Goal: Task Accomplishment & Management: Complete application form

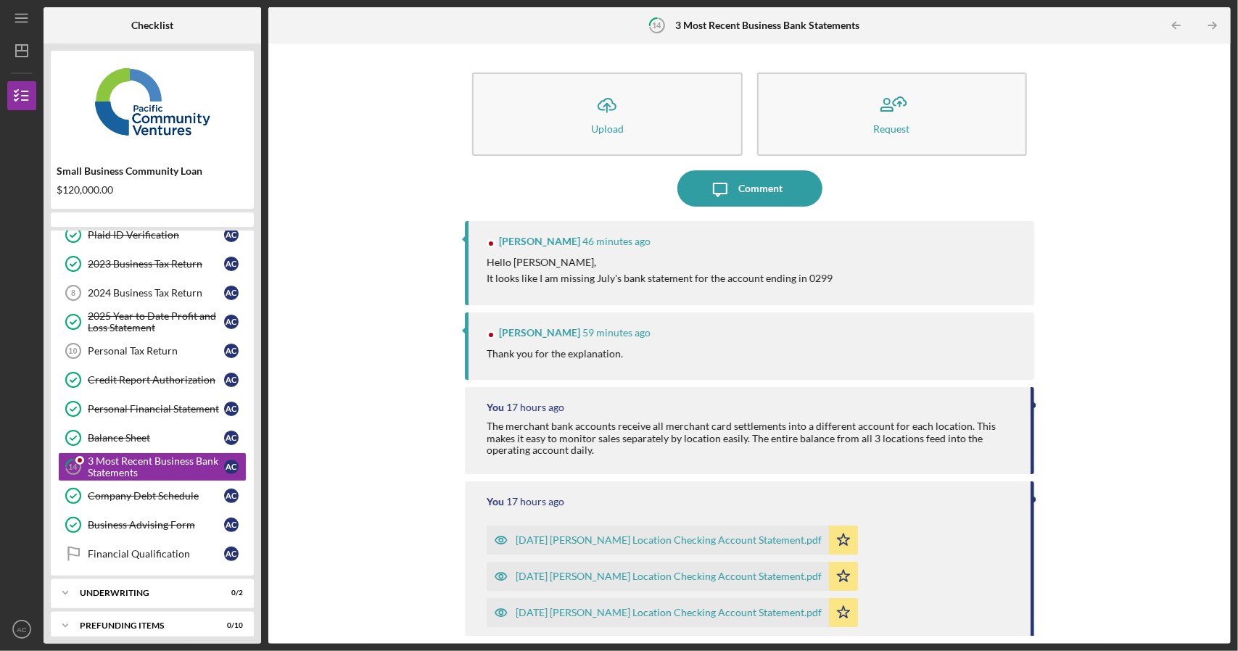
scroll to position [107, 0]
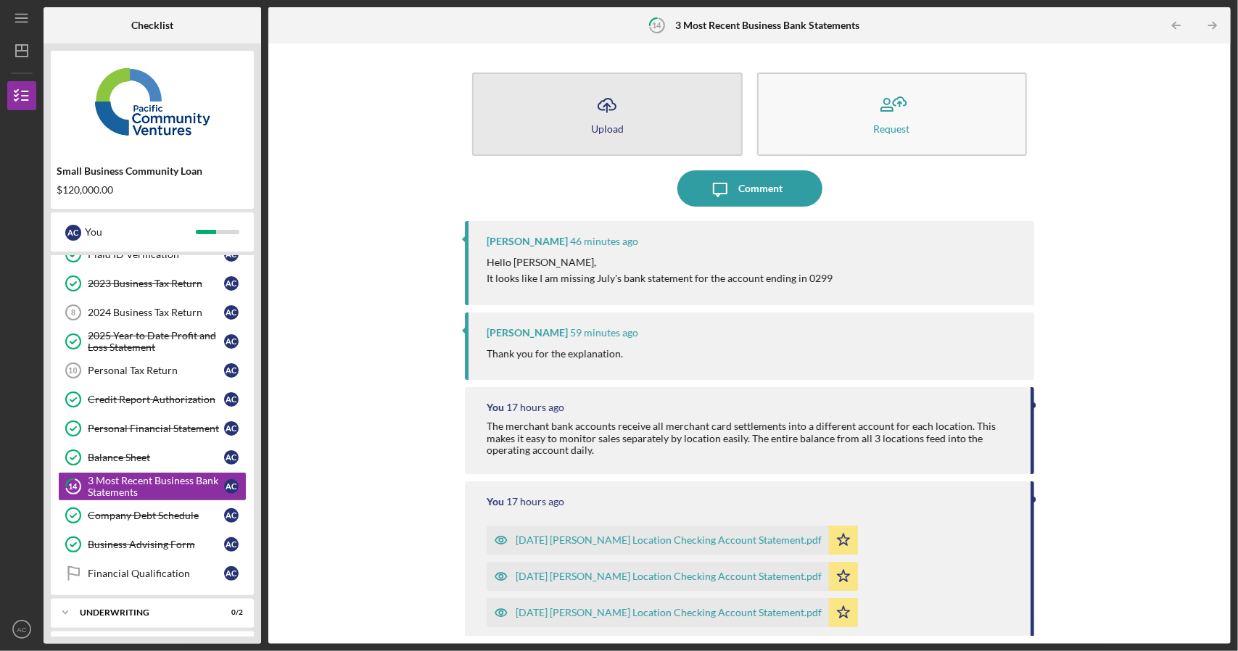
click at [602, 116] on icon "Icon/Upload" at bounding box center [607, 105] width 36 height 36
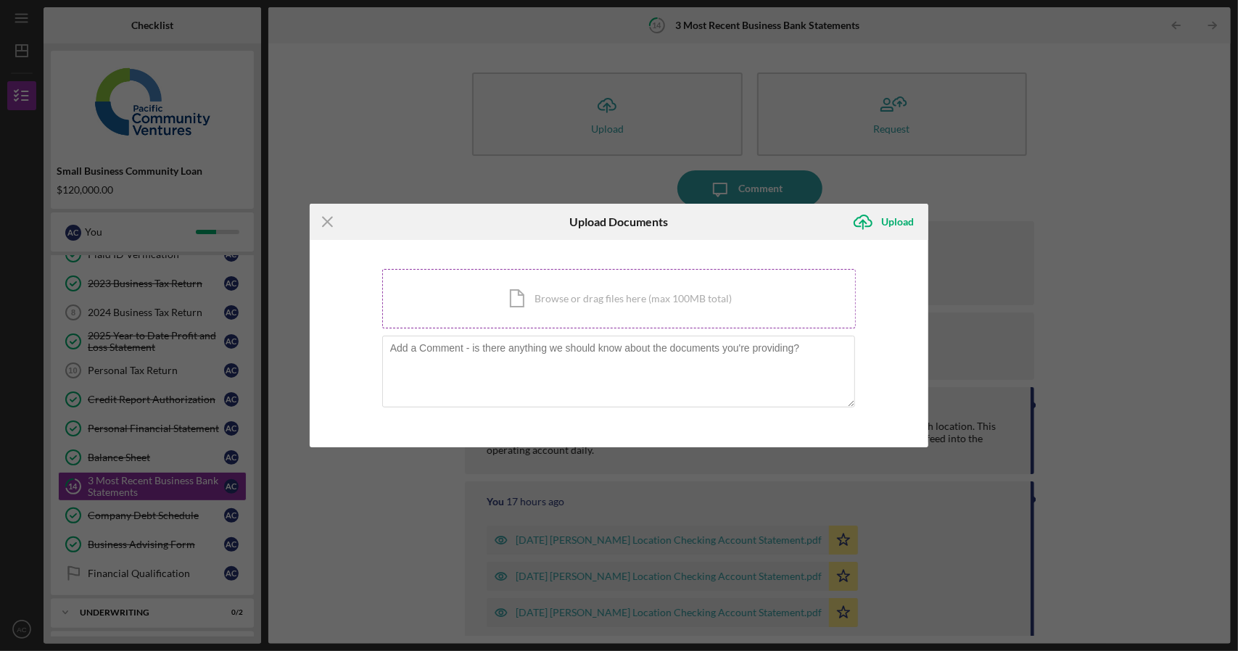
click at [589, 299] on div "Icon/Document Browse or drag files here (max 100MB total) Tap to choose files o…" at bounding box center [619, 298] width 474 height 59
click at [591, 301] on div "Icon/Document Browse or drag files here (max 100MB total) Tap to choose files o…" at bounding box center [619, 298] width 474 height 59
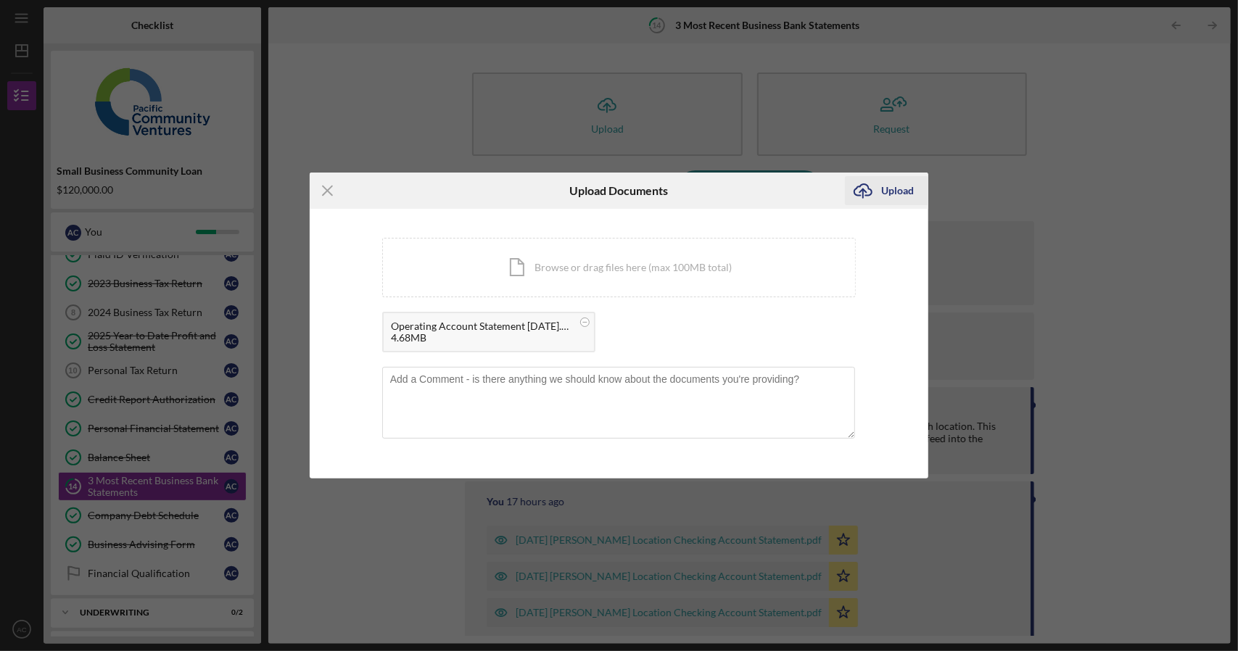
click at [904, 191] on div "Upload" at bounding box center [897, 190] width 33 height 29
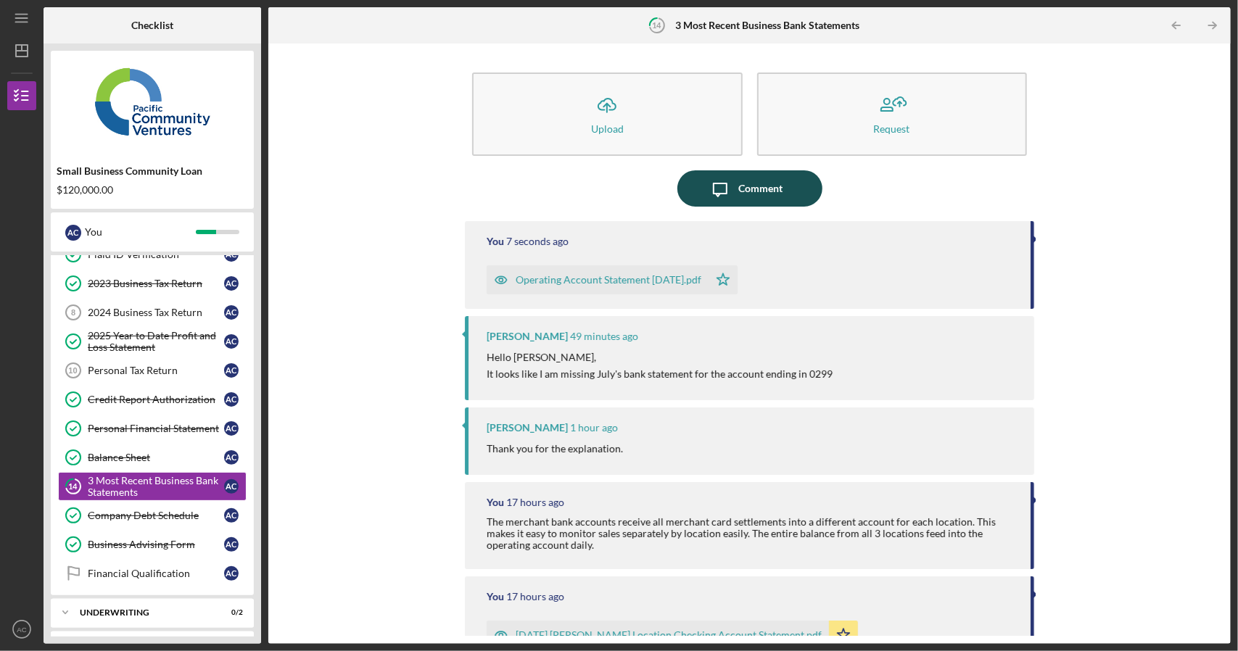
click at [780, 197] on button "Icon/Message Comment" at bounding box center [749, 188] width 145 height 36
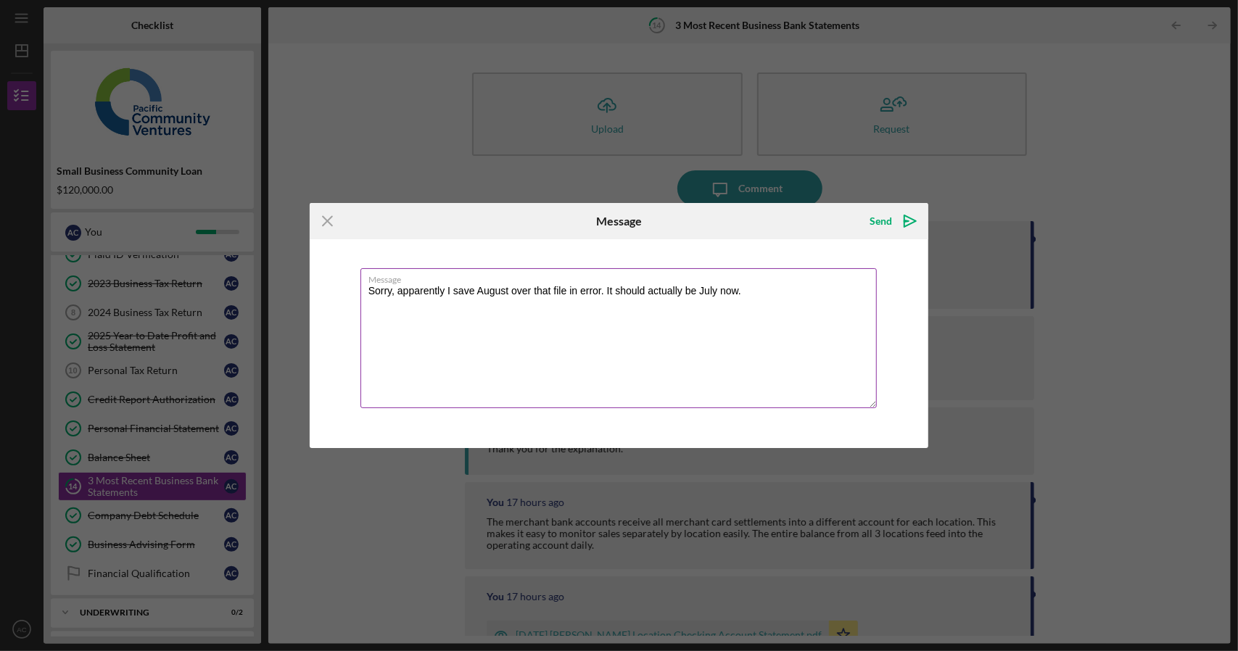
click at [474, 291] on textarea "Sorry, apparently I save August over that file in error. It should actually be …" at bounding box center [618, 338] width 517 height 140
click at [552, 294] on textarea "Sorry, apparently I saved August over that file in error. It should actually be…" at bounding box center [618, 338] width 517 height 140
type textarea "Sorry, apparently I saved August over the July file in error. It should actuall…"
click at [894, 218] on icon "Icon/icon-invite-send" at bounding box center [910, 221] width 36 height 36
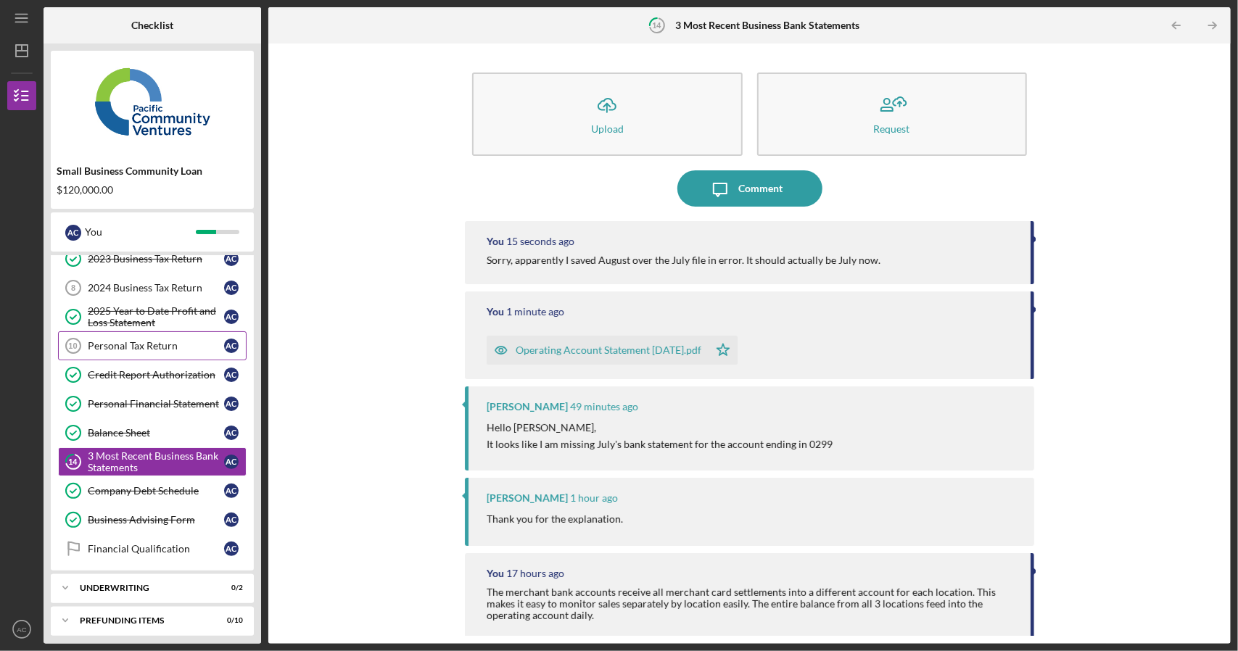
click at [154, 340] on div "Personal Tax Return" at bounding box center [156, 346] width 136 height 12
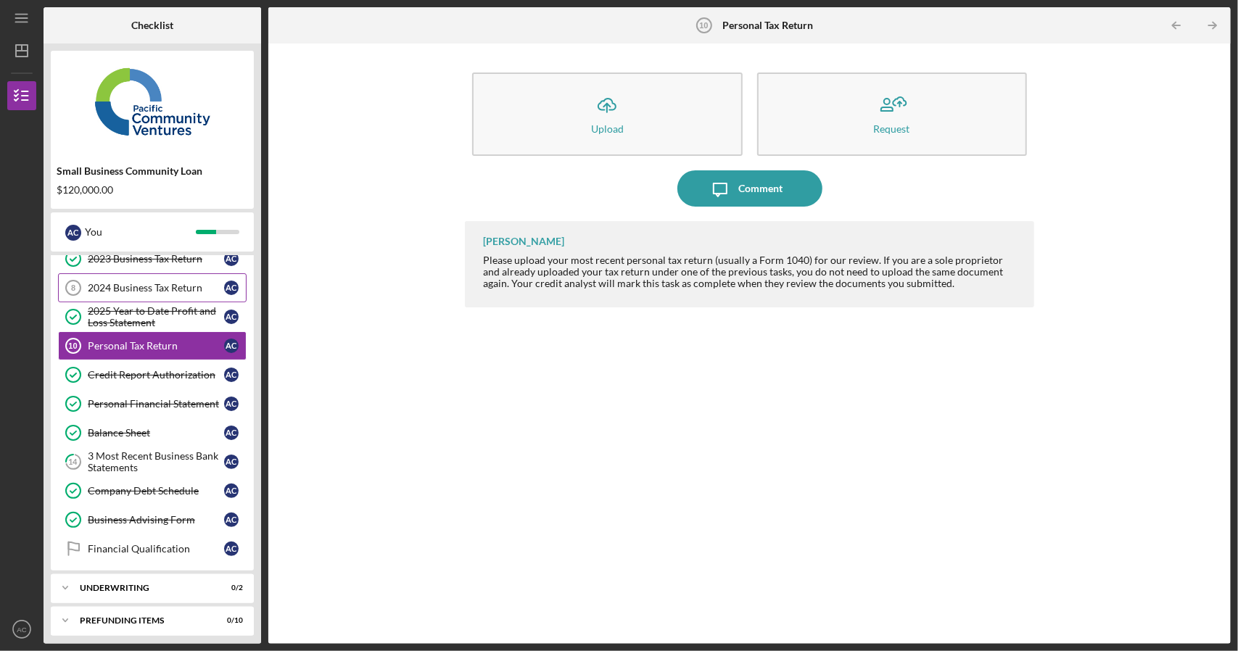
click at [173, 283] on div "2024 Business Tax Return" at bounding box center [156, 288] width 136 height 12
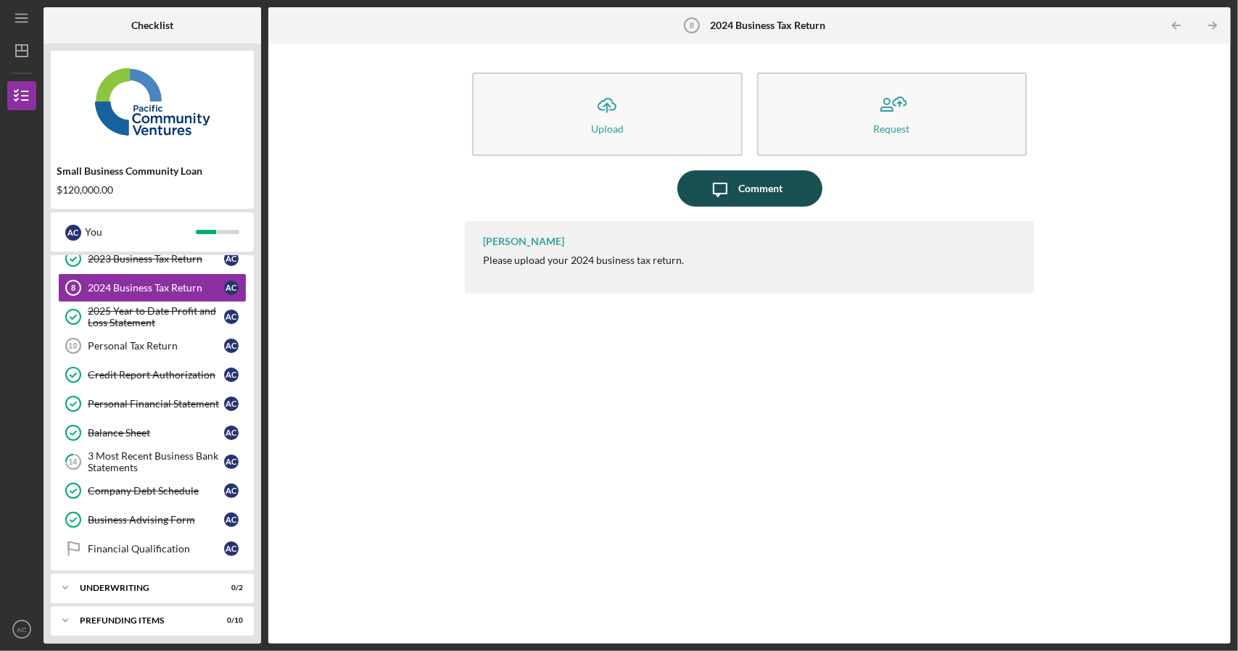
click at [713, 195] on icon "Icon/Message" at bounding box center [720, 188] width 36 height 36
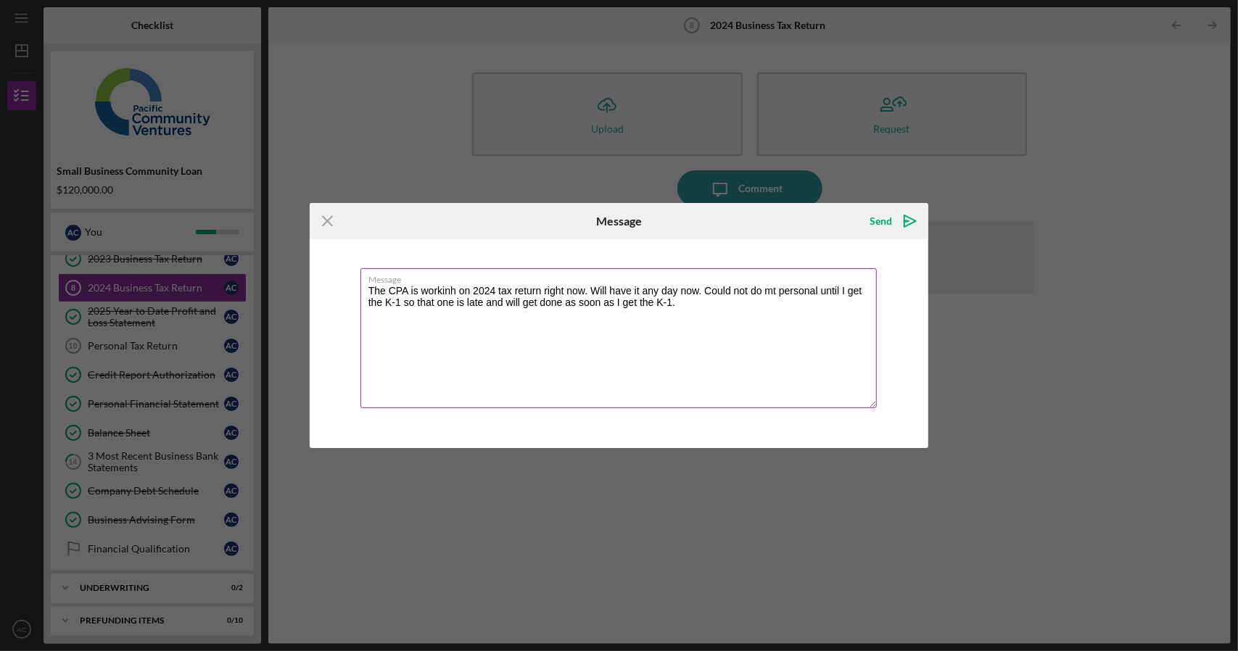
click at [435, 291] on textarea "The CPA is workinh on 2024 tax return right now. Will have it any day now. Coul…" at bounding box center [618, 338] width 517 height 140
click at [597, 292] on textarea "The CPA is working on 2024 tax return right now. Will have it any day now. Coul…" at bounding box center [618, 338] width 517 height 140
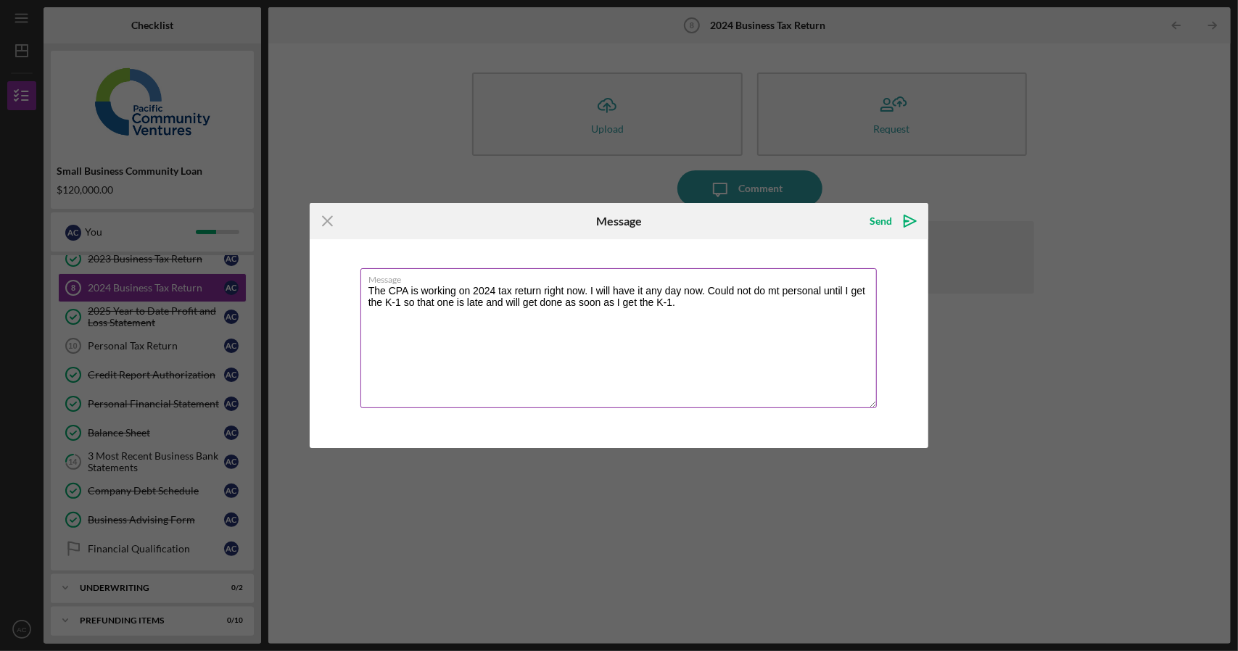
click at [777, 294] on textarea "The CPA is working on 2024 tax return right now. I will have it any day now. Co…" at bounding box center [618, 338] width 517 height 140
click at [479, 305] on textarea "The CPA is working on 2024 tax return right now. I will have it any day now. Co…" at bounding box center [618, 338] width 517 height 140
type textarea "The CPA is working on 2024 tax return right now. I will have it any day now. Co…"
click at [891, 225] on div "Send" at bounding box center [880, 221] width 22 height 29
